Goal: Task Accomplishment & Management: Manage account settings

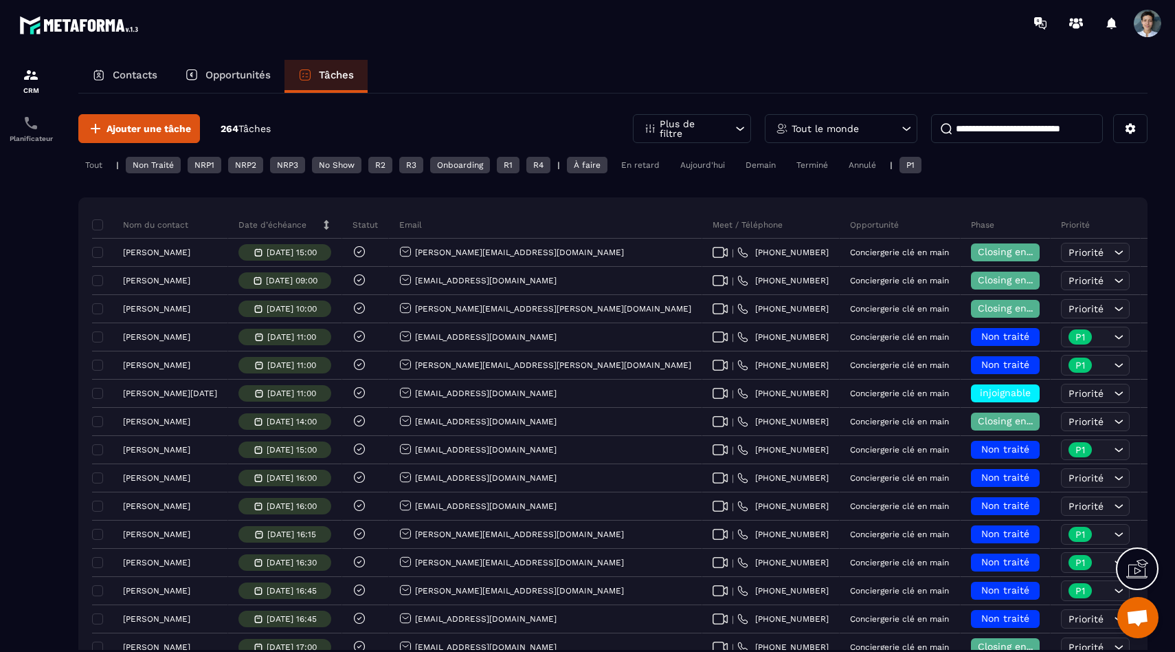
click at [797, 131] on p "Tout le monde" at bounding box center [825, 129] width 67 height 10
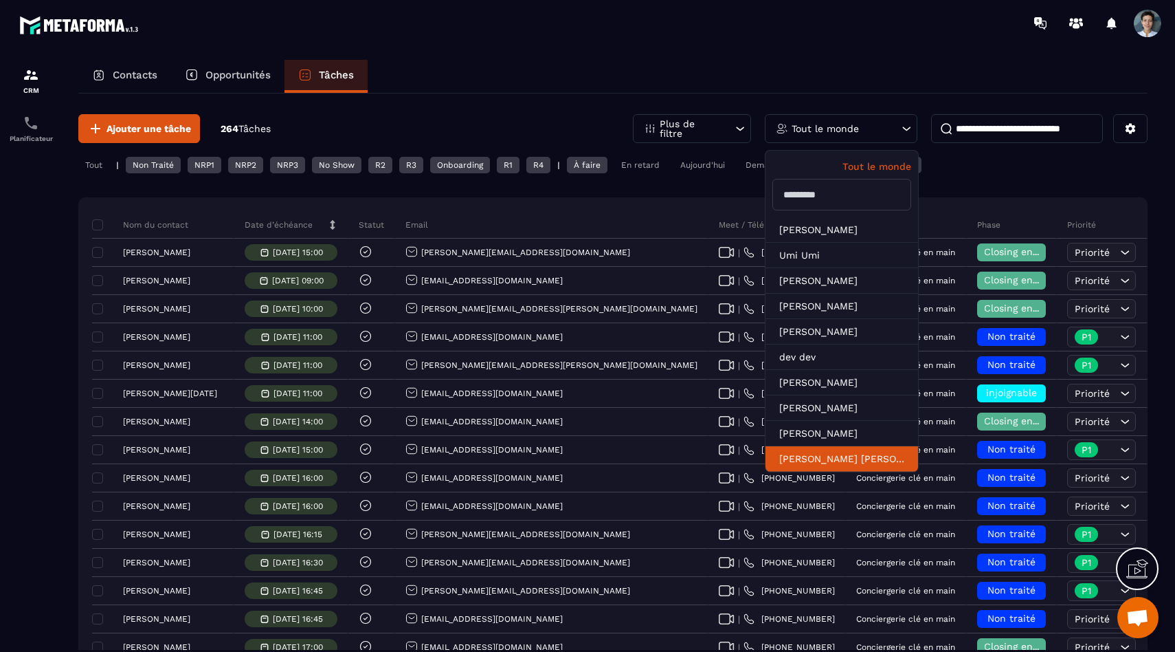
click at [795, 453] on li "[PERSON_NAME] [PERSON_NAME]" at bounding box center [842, 458] width 153 height 25
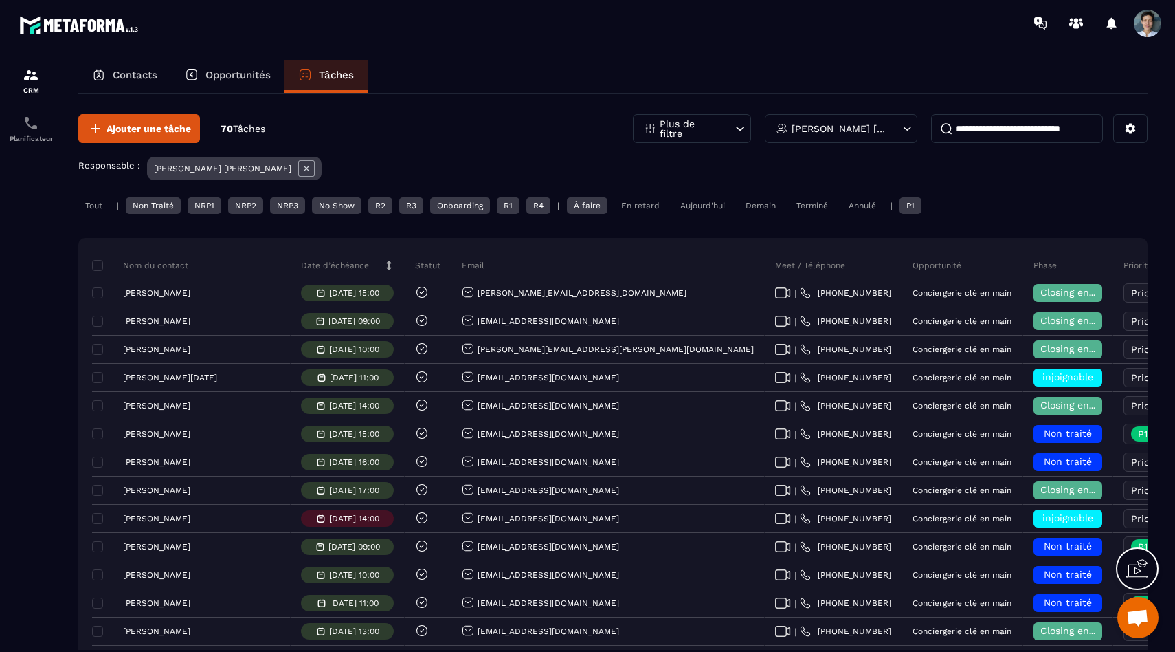
click at [775, 263] on p "Meet / Téléphone" at bounding box center [810, 265] width 70 height 11
click at [156, 205] on div "Non Traité" at bounding box center [153, 205] width 55 height 16
click at [195, 205] on div "NRP1" at bounding box center [205, 205] width 34 height 16
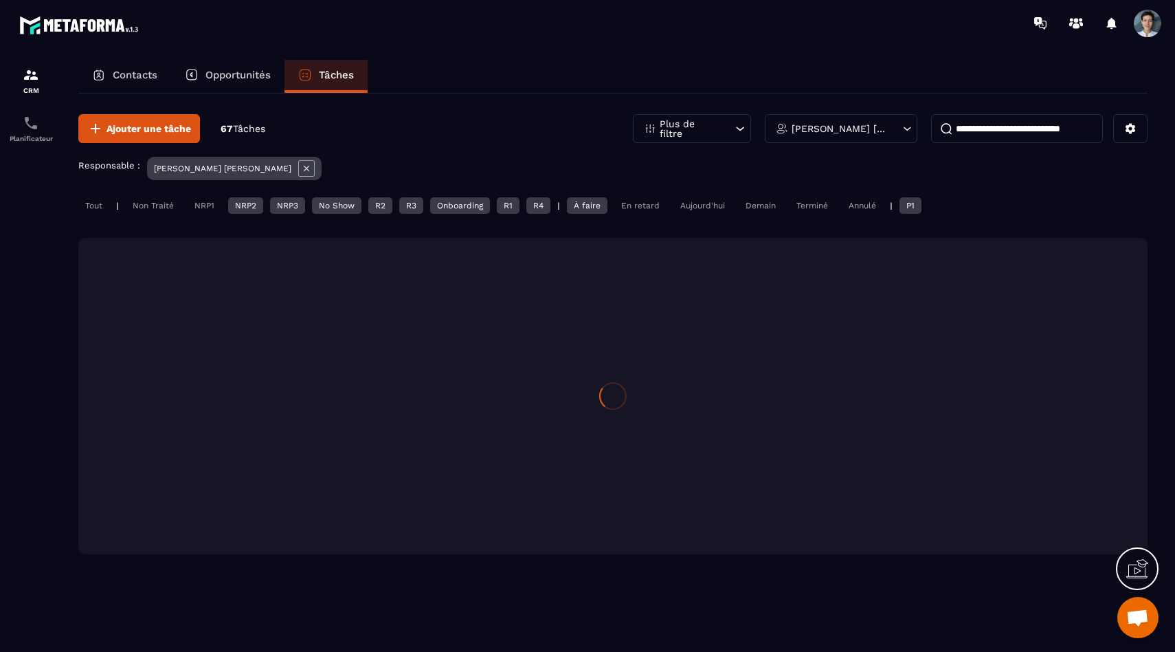
click at [227, 205] on div "Tout | Non Traité NRP1 NRP2 NRP3 No Show R2 R3 Onboarding R1 R4 | À faire En re…" at bounding box center [612, 207] width 1069 height 20
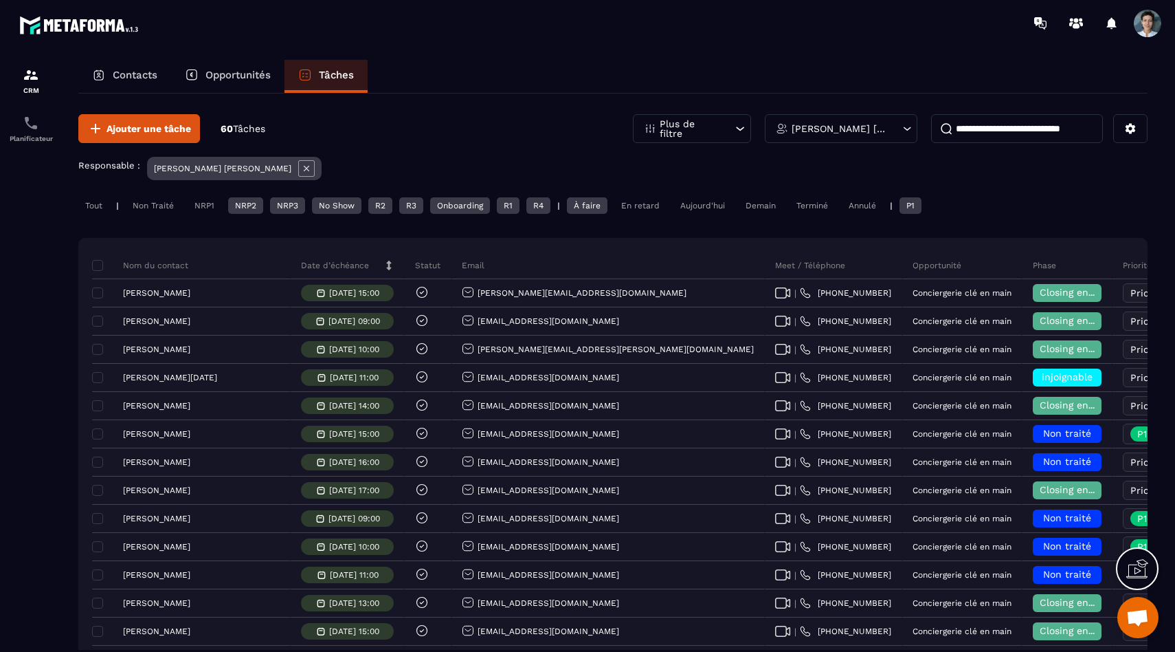
click at [285, 205] on div "NRP3" at bounding box center [287, 205] width 35 height 16
click at [241, 207] on div "NRP2" at bounding box center [245, 205] width 35 height 16
click at [322, 205] on div "No Show" at bounding box center [336, 205] width 49 height 16
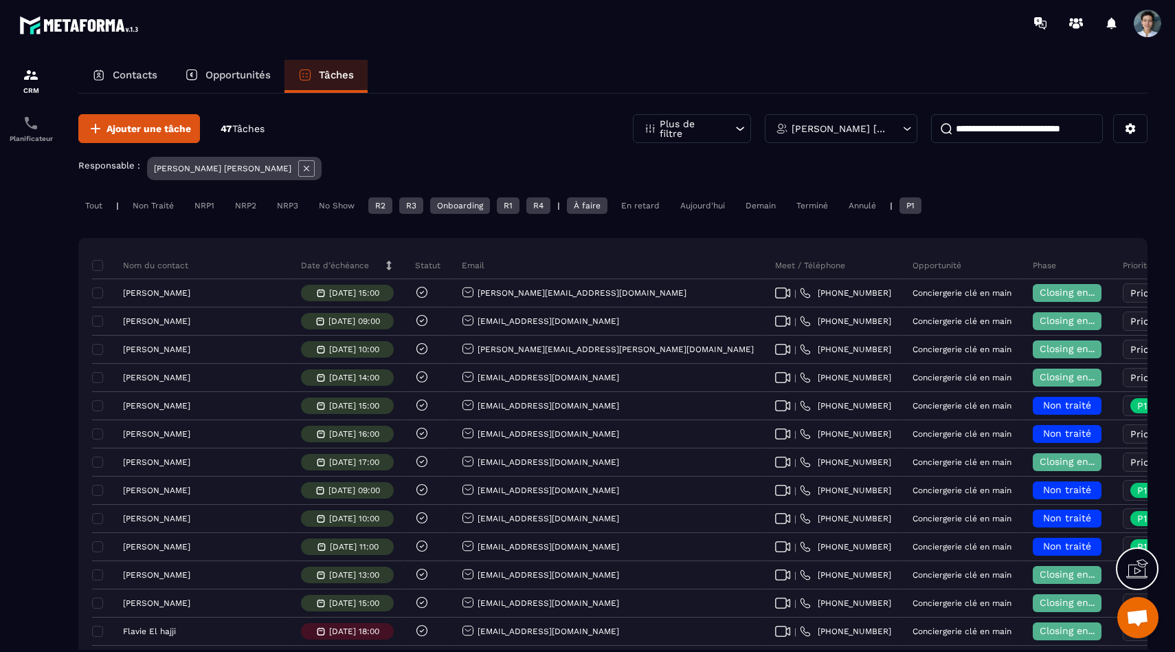
click at [467, 205] on div "Onboarding" at bounding box center [460, 205] width 60 height 16
click at [916, 206] on div "P1" at bounding box center [911, 205] width 22 height 16
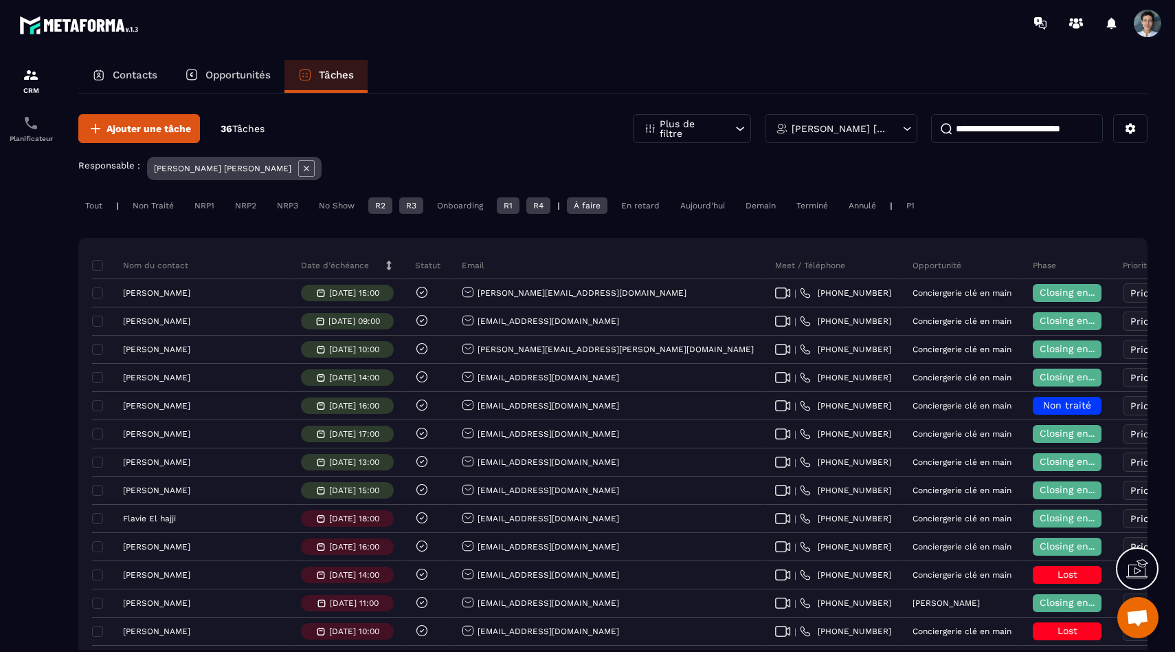
click at [601, 205] on div "À faire" at bounding box center [587, 205] width 41 height 16
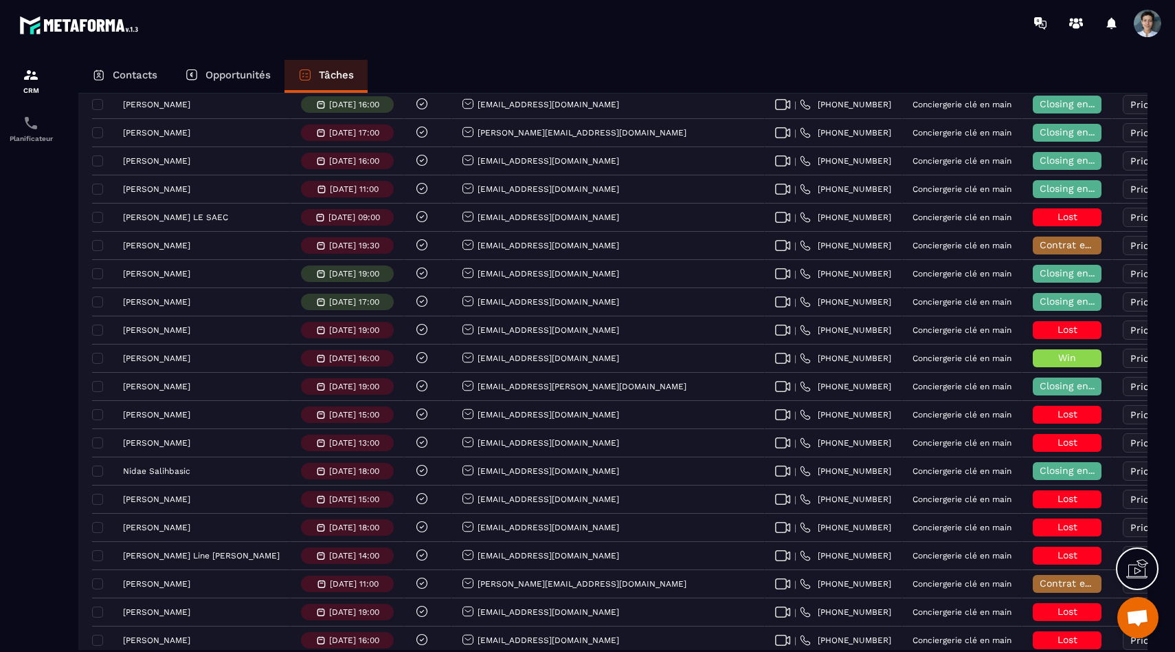
scroll to position [737, 0]
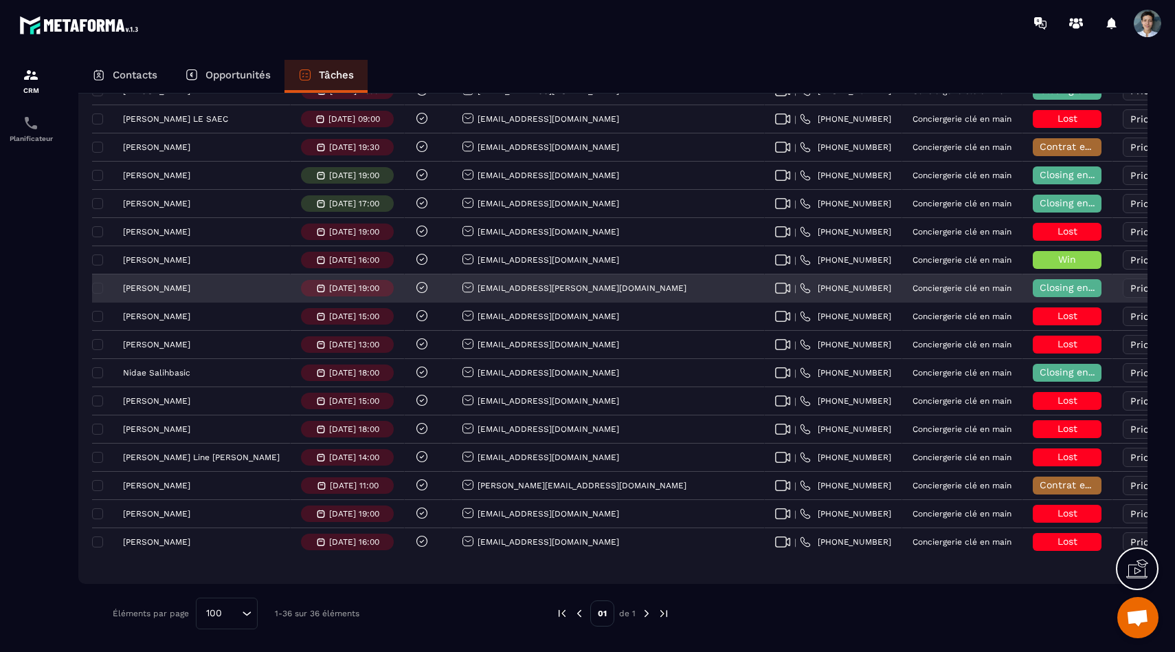
click at [166, 289] on p "[PERSON_NAME]" at bounding box center [156, 288] width 67 height 10
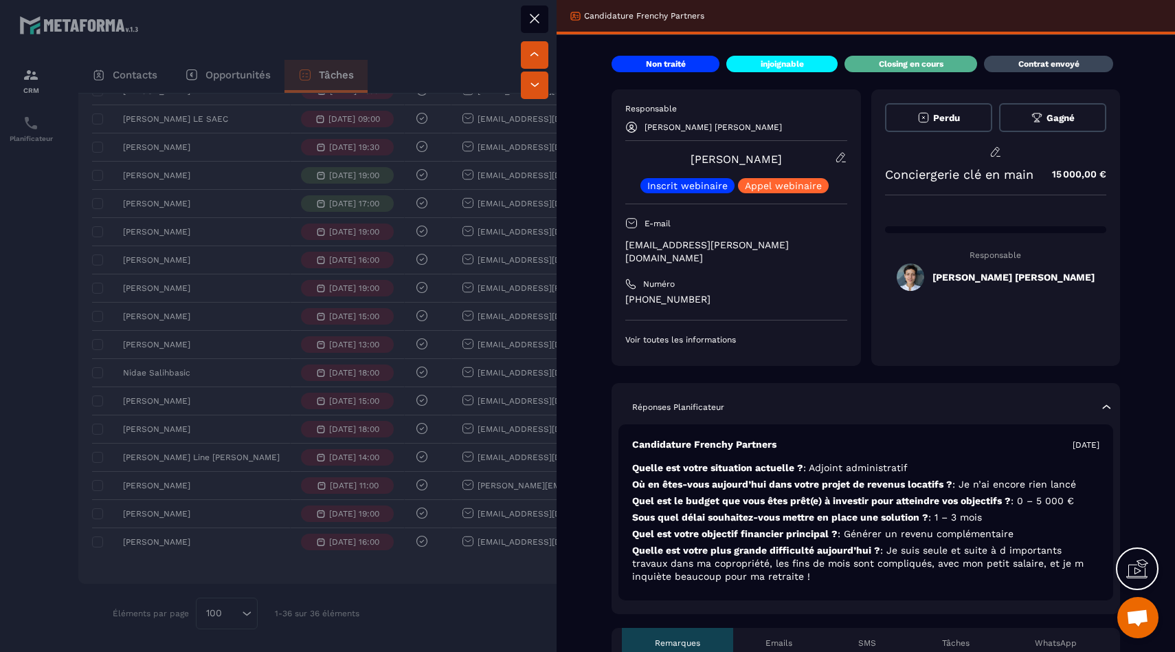
scroll to position [57, 0]
